Goal: Transaction & Acquisition: Purchase product/service

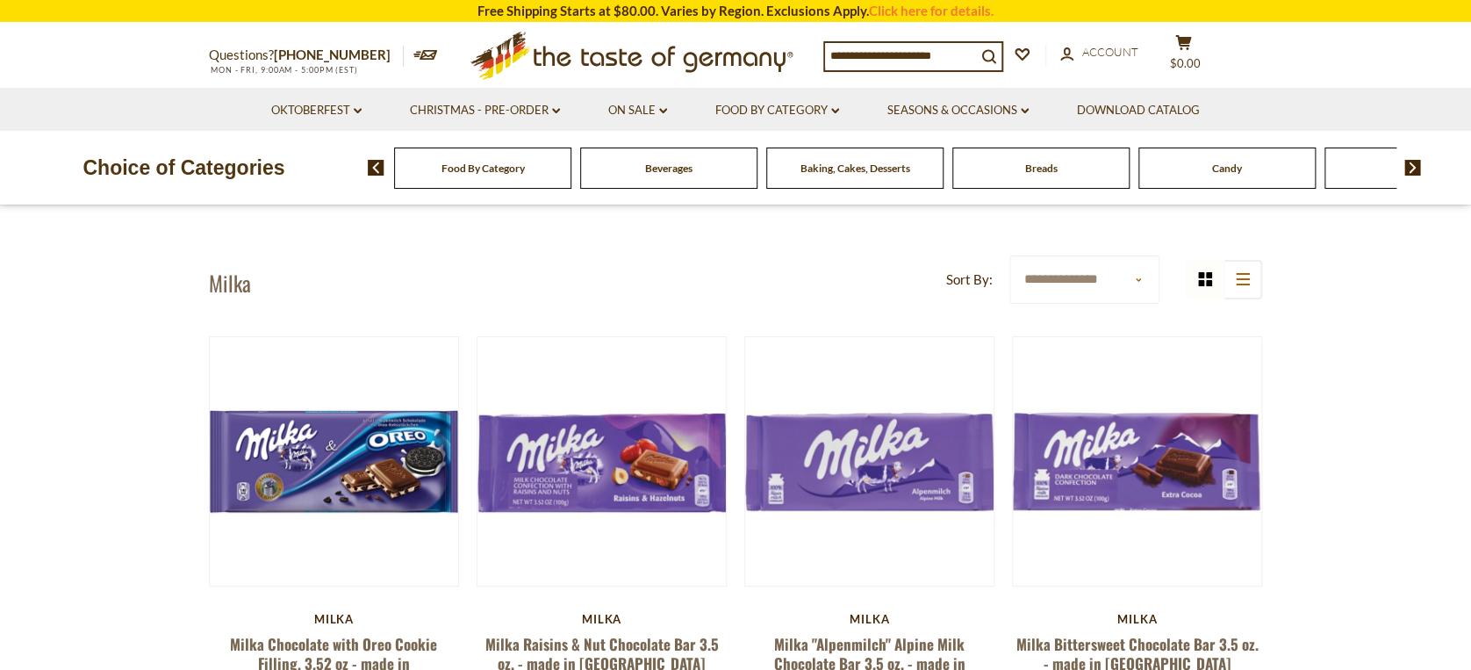
scroll to position [13, 0]
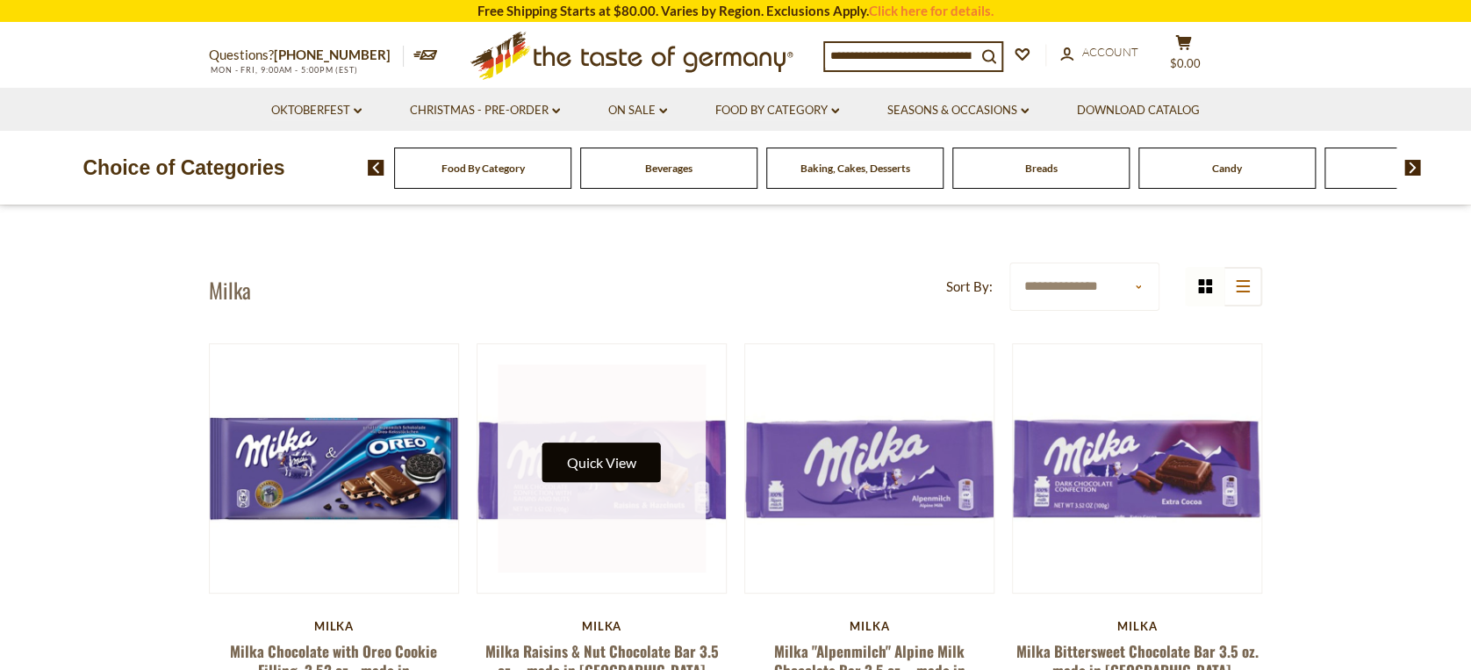
click at [630, 476] on button "Quick View" at bounding box center [601, 461] width 118 height 39
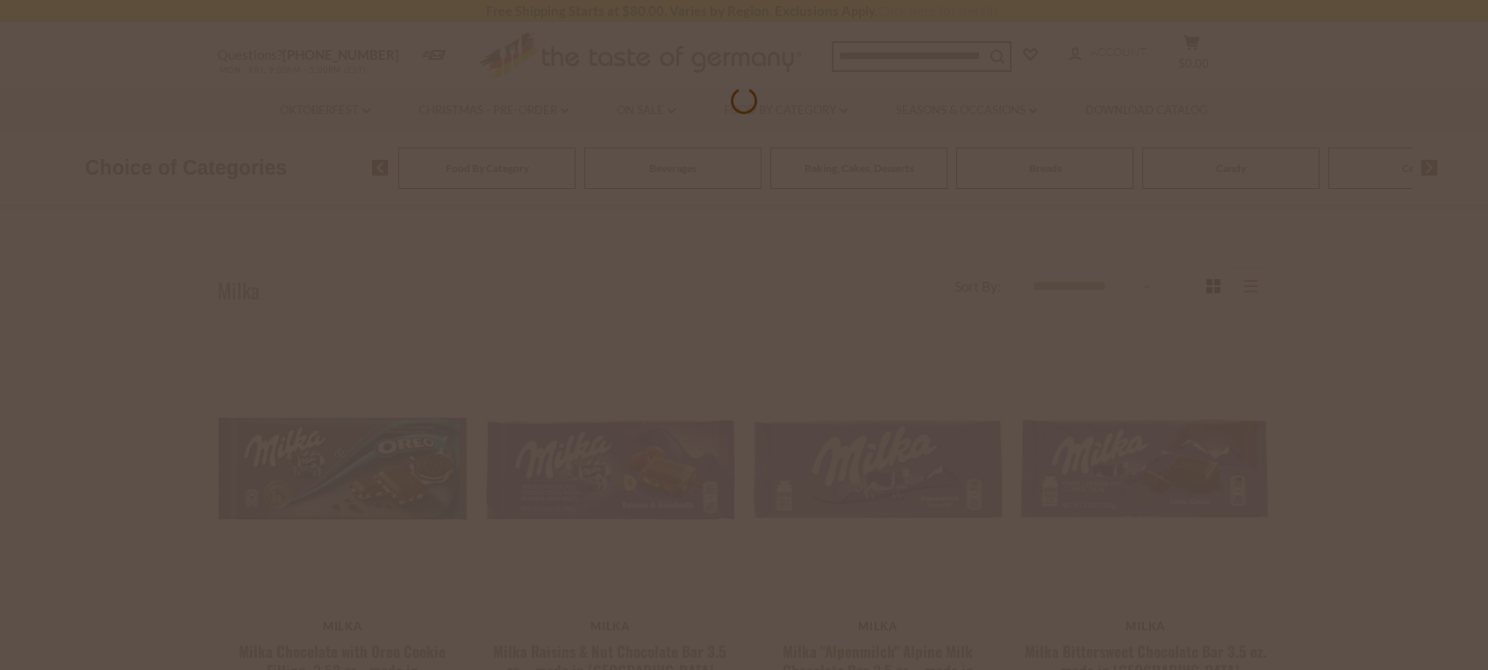
click at [735, 312] on div at bounding box center [744, 335] width 1488 height 670
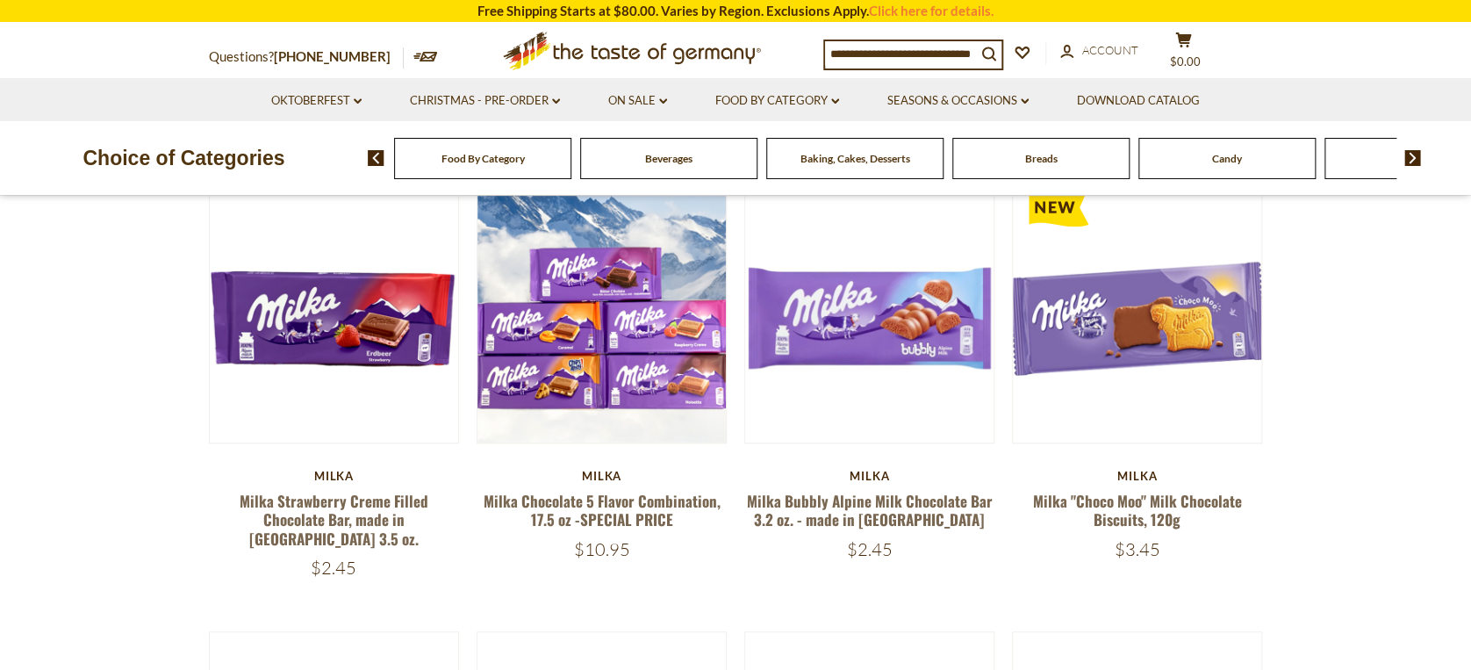
scroll to position [607, 0]
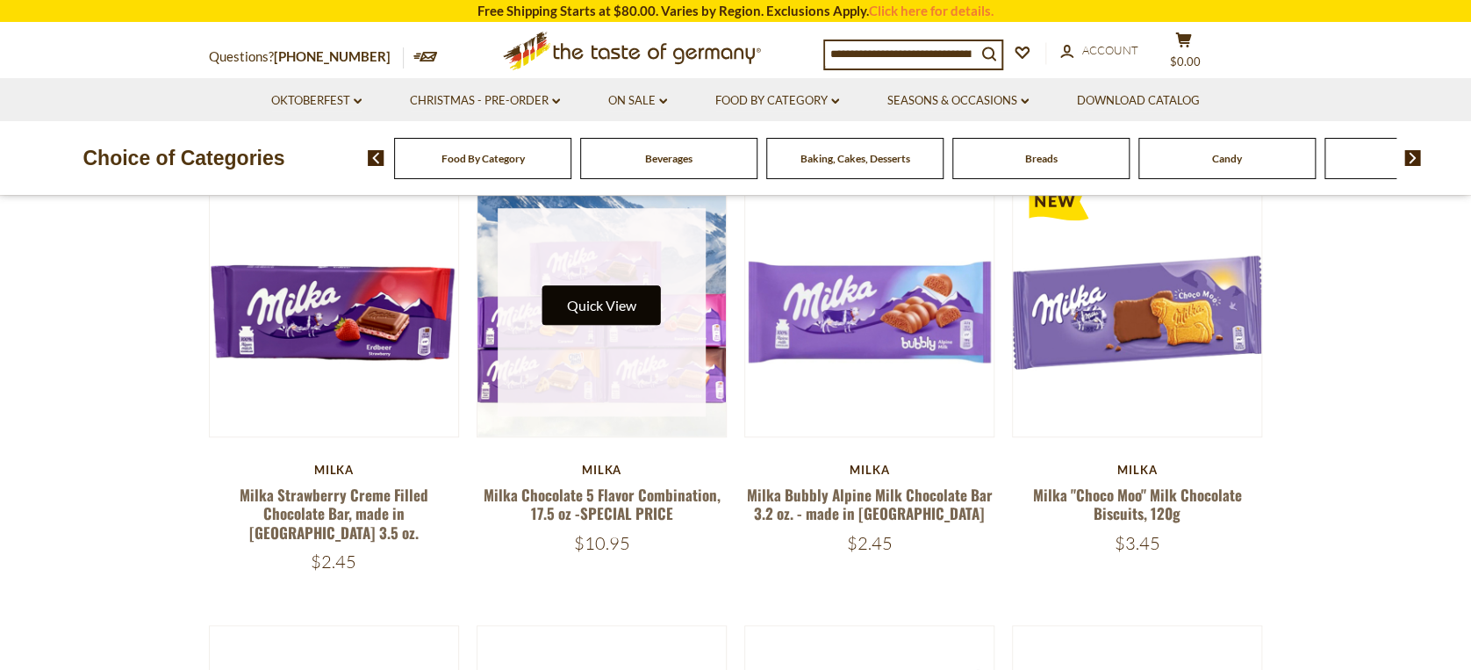
click at [623, 295] on button "Quick View" at bounding box center [601, 304] width 118 height 39
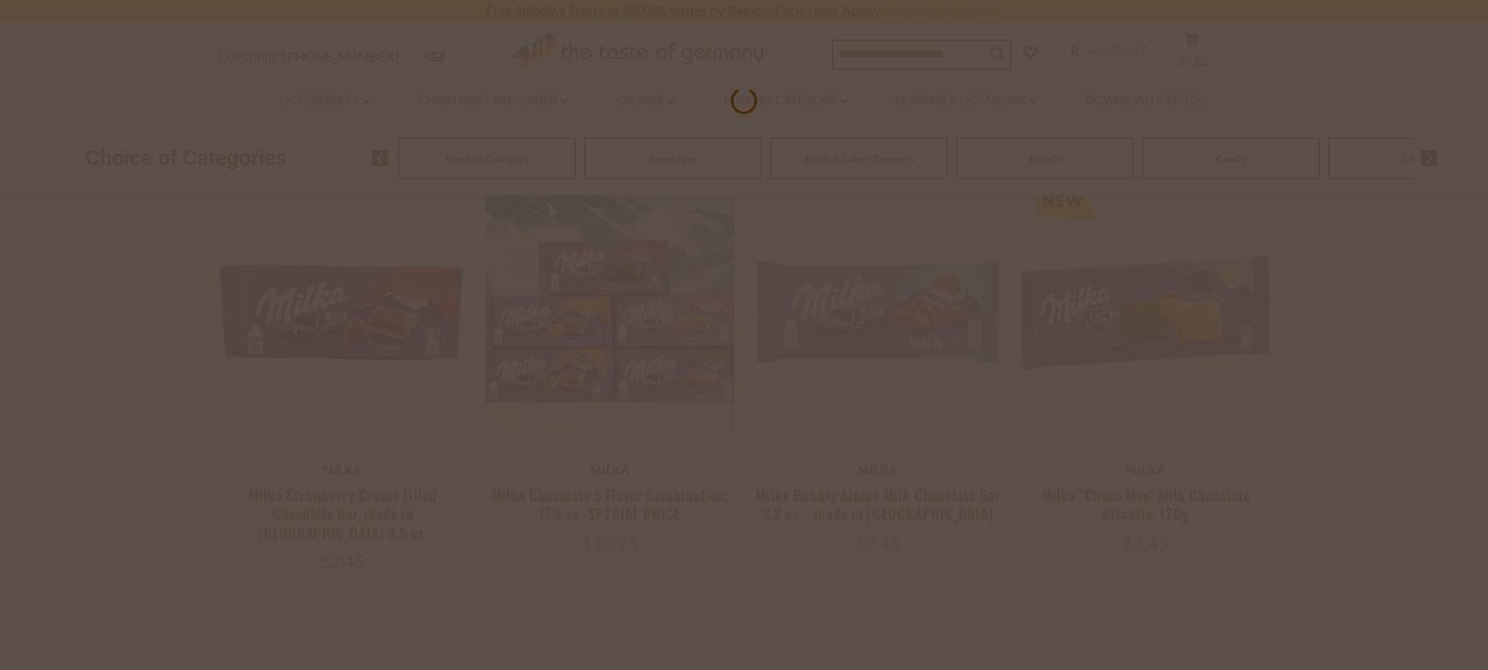
click at [730, 310] on div at bounding box center [744, 335] width 1488 height 670
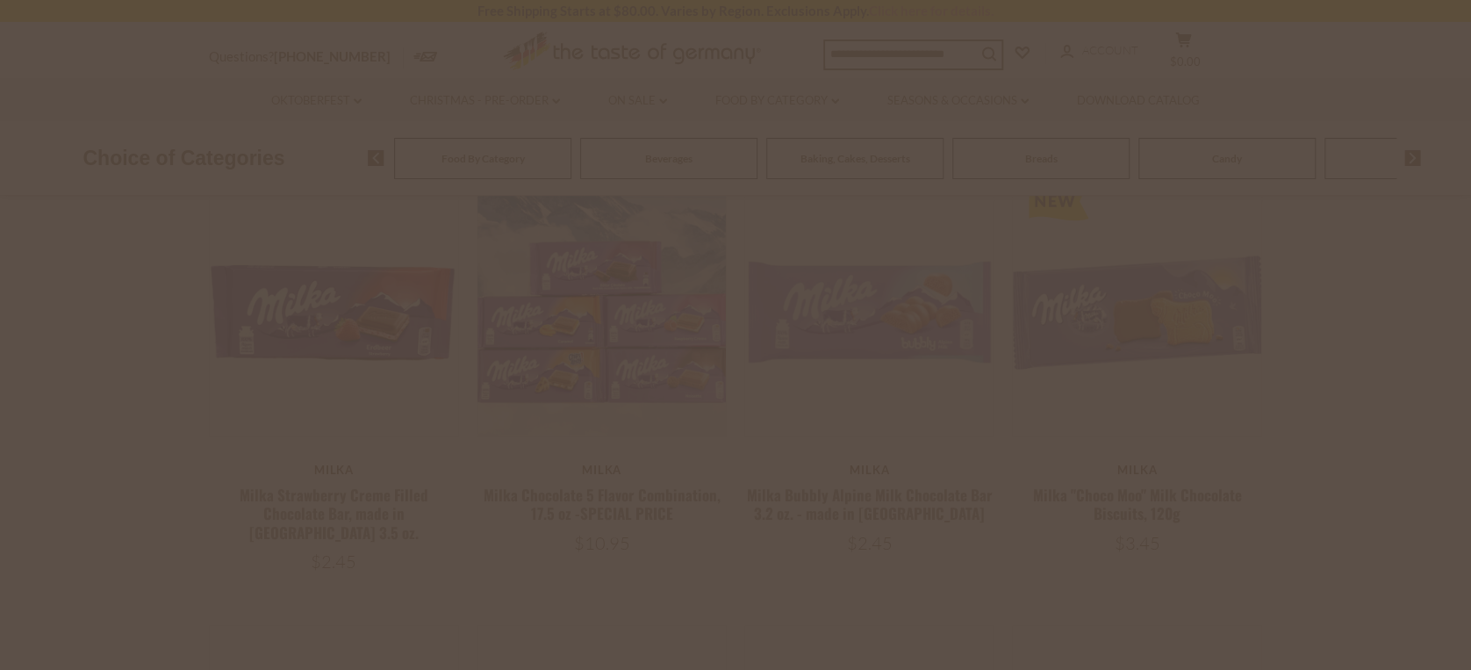
click at [730, 310] on div at bounding box center [735, 335] width 1471 height 670
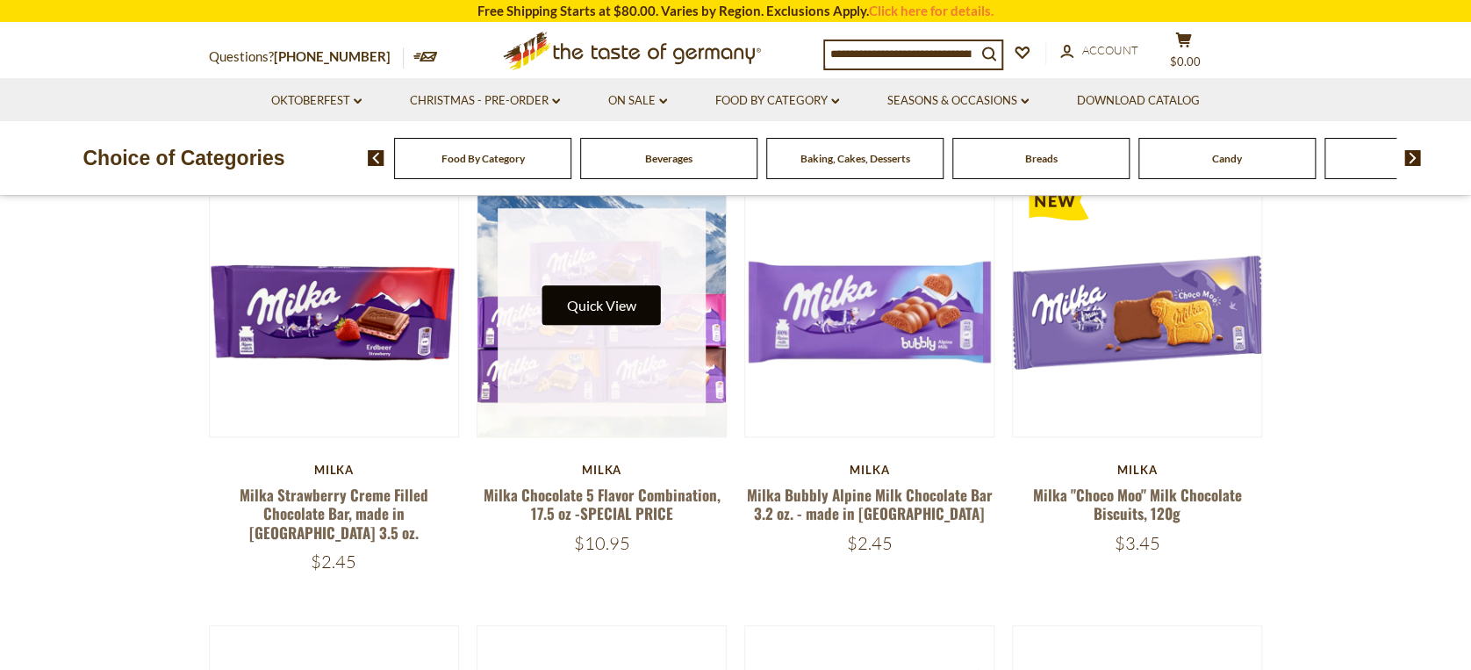
click at [621, 285] on button "Quick View" at bounding box center [601, 304] width 118 height 39
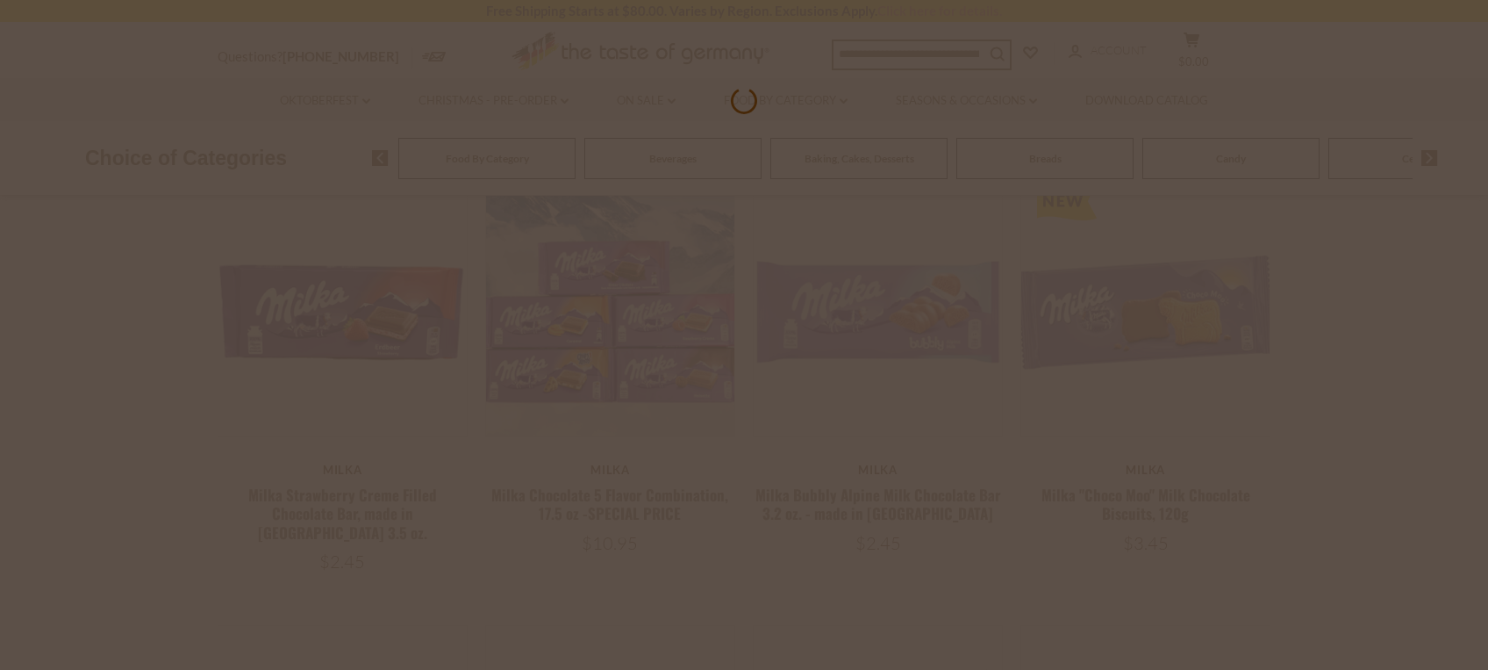
click at [631, 302] on div at bounding box center [744, 335] width 1488 height 670
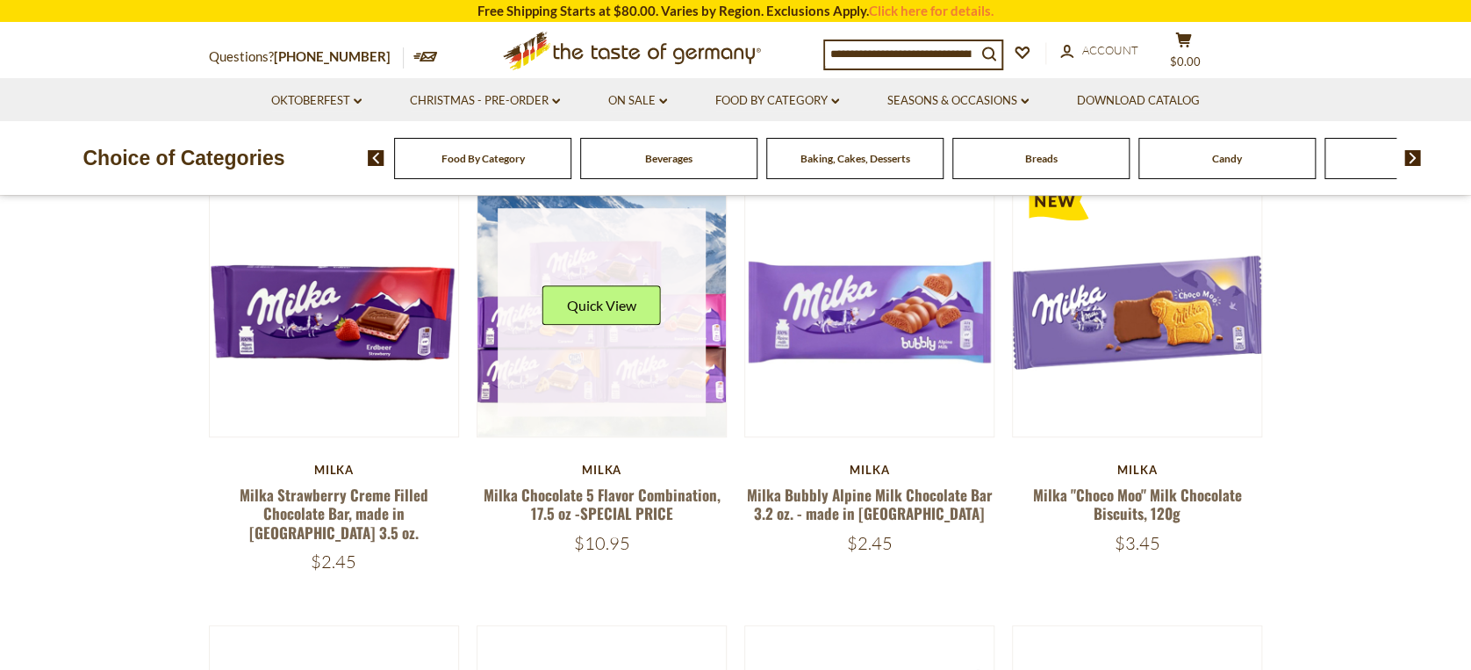
click at [628, 365] on link at bounding box center [602, 312] width 209 height 209
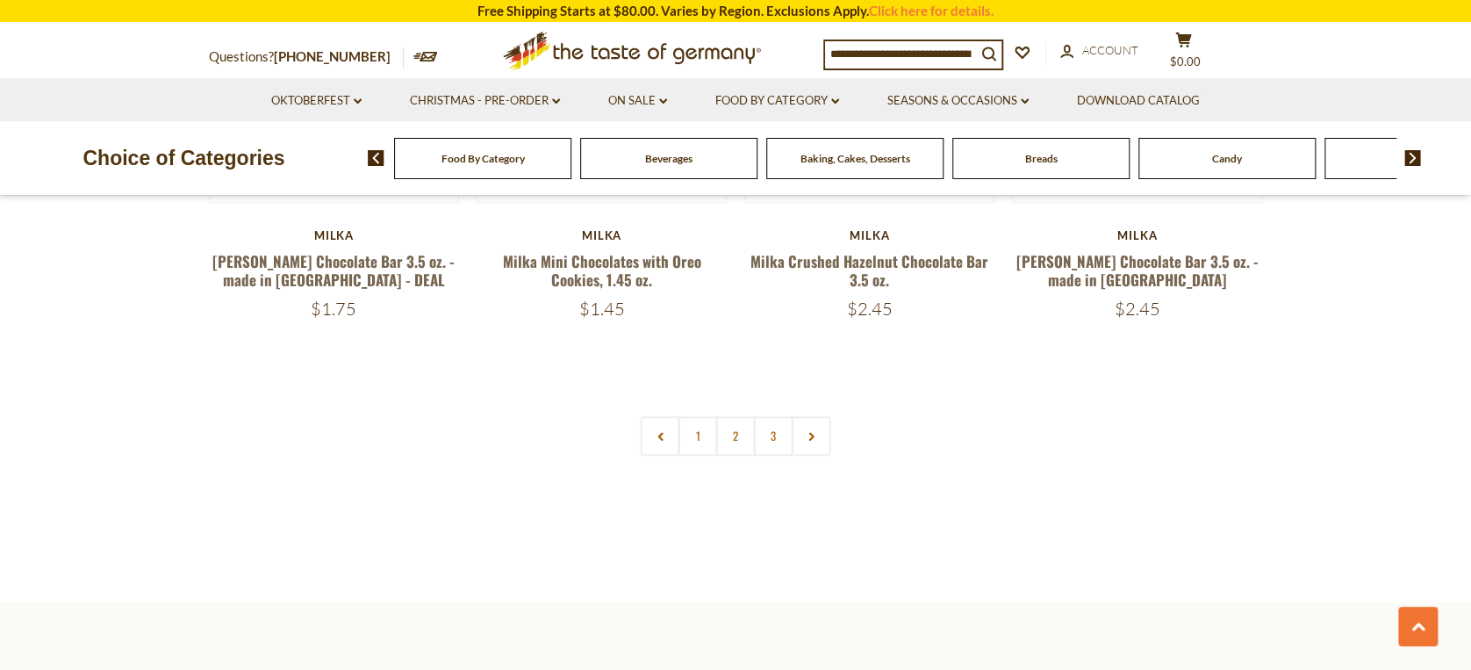
scroll to position [3826, 0]
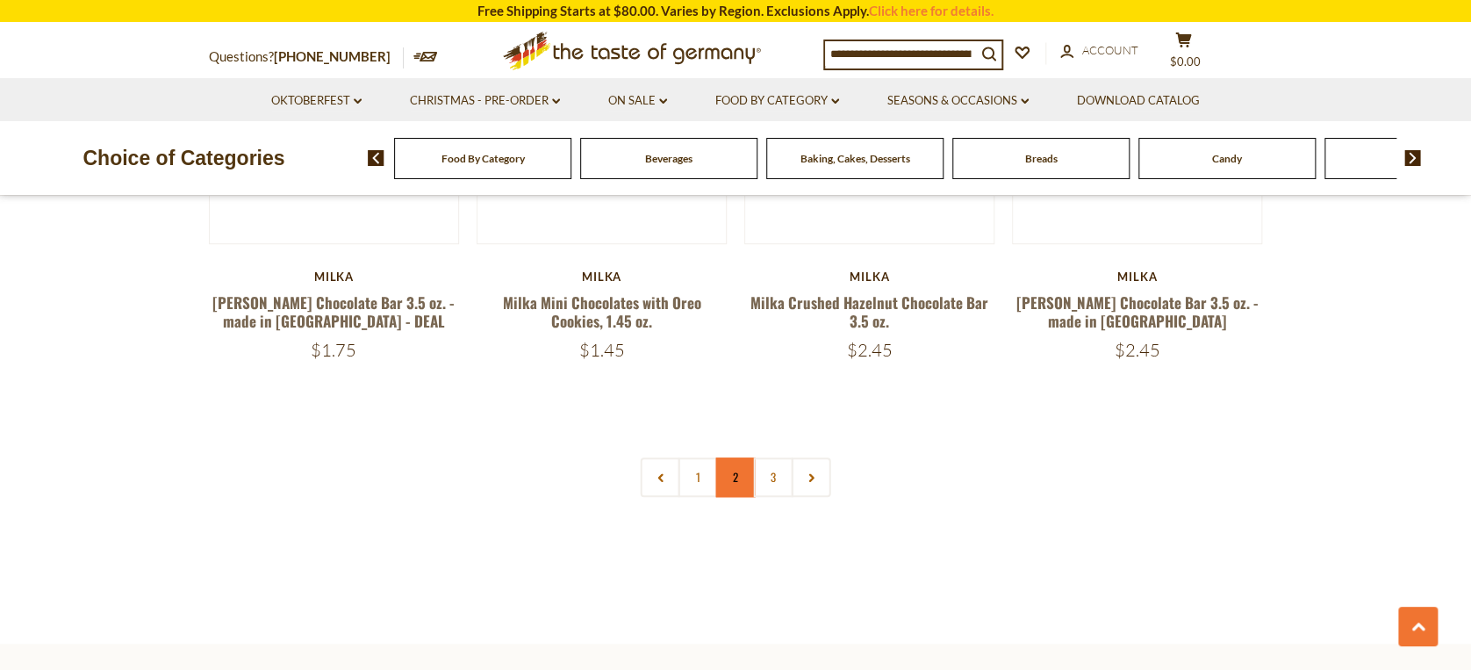
click at [746, 457] on link "2" at bounding box center [735, 476] width 39 height 39
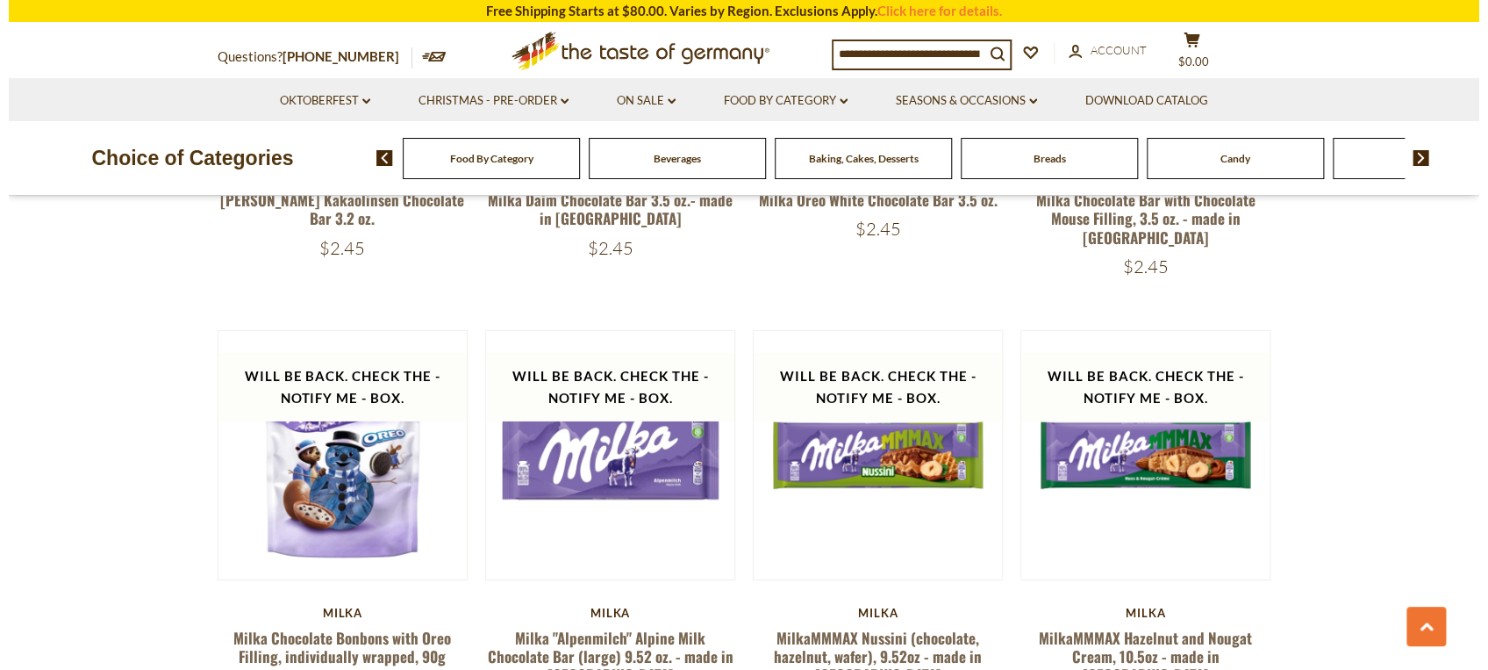
scroll to position [2562, 0]
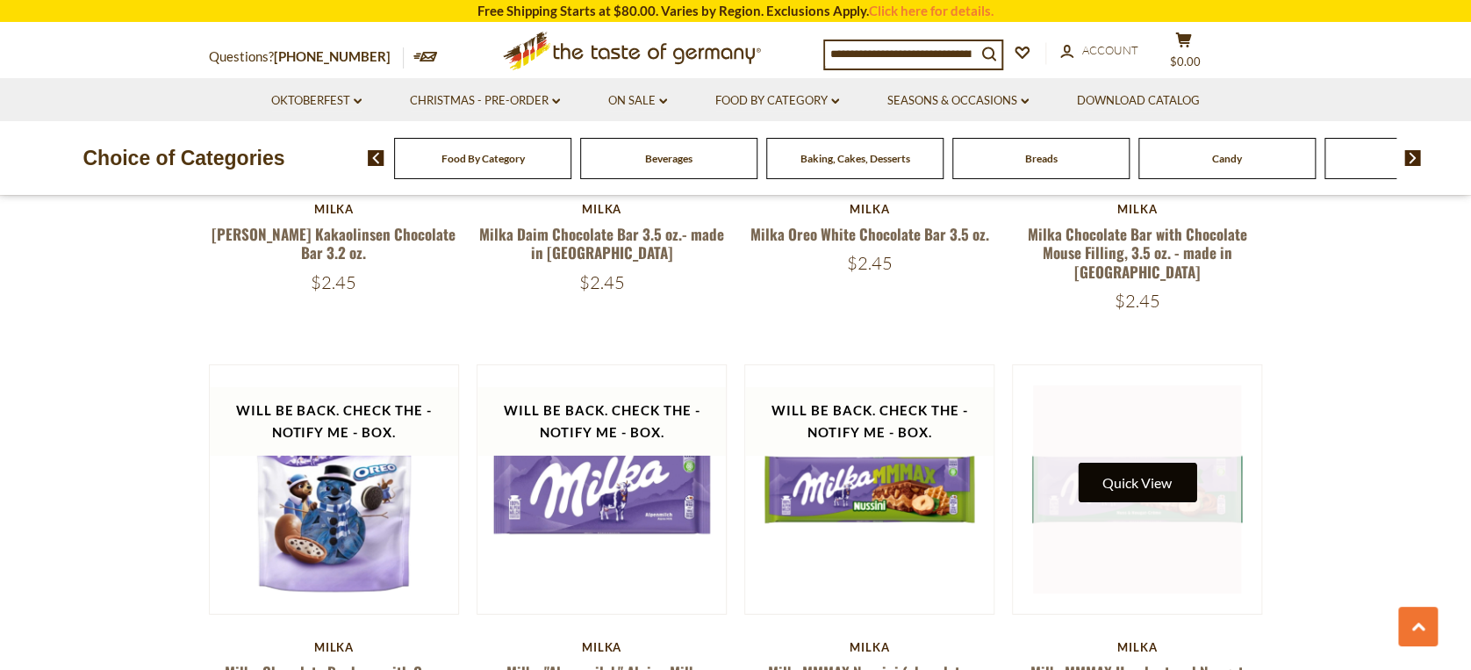
click at [1137, 462] on button "Quick View" at bounding box center [1137, 481] width 118 height 39
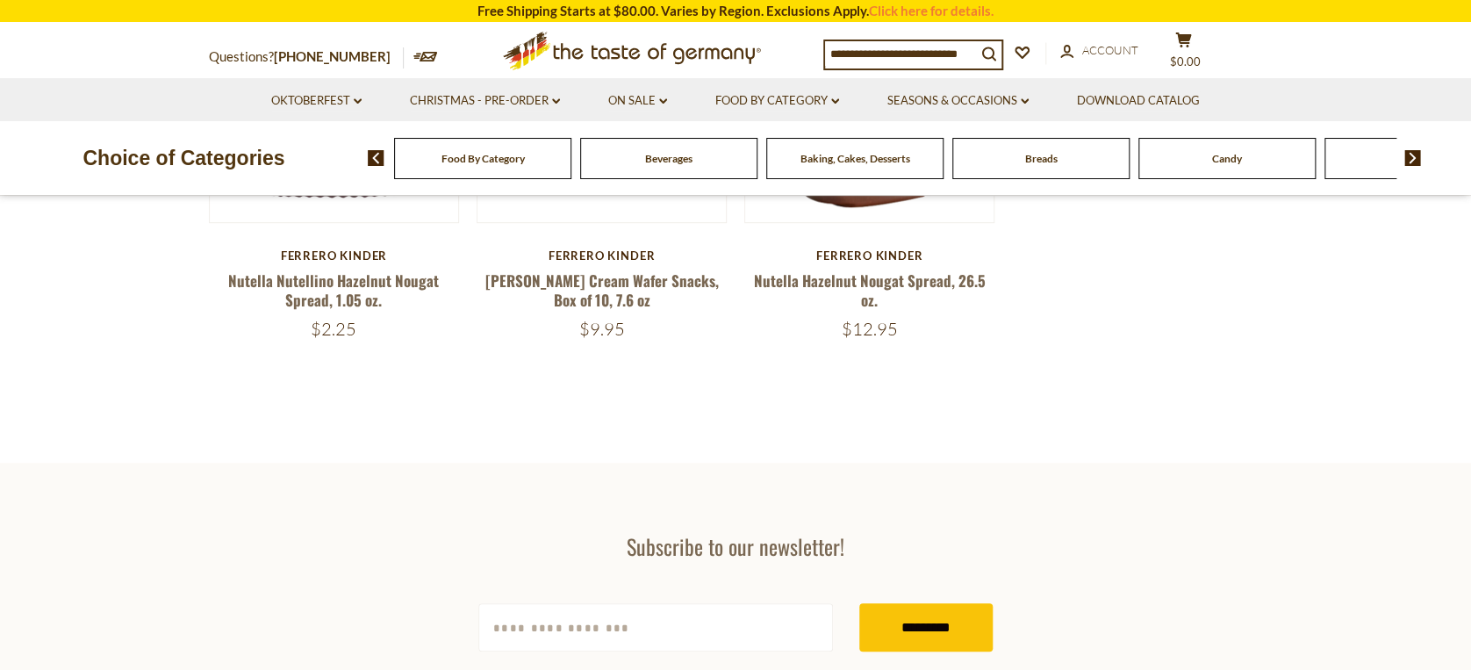
scroll to position [351, 0]
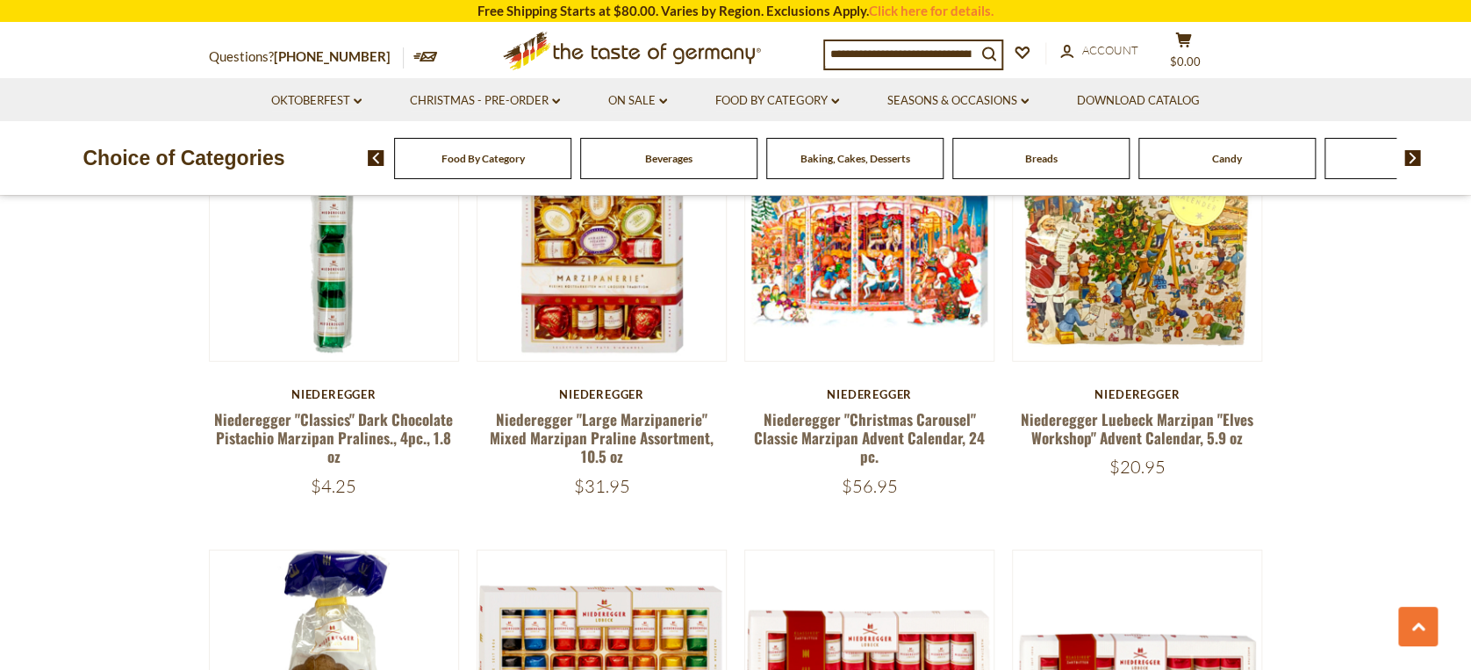
scroll to position [2574, 0]
